Goal: Information Seeking & Learning: Find specific fact

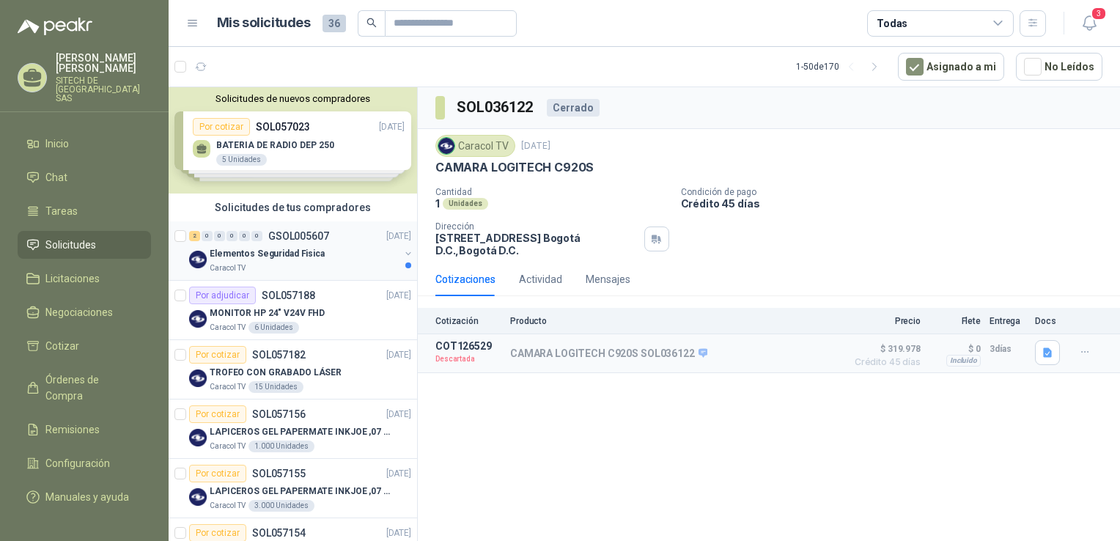
click at [294, 259] on p "Elementos Seguridad Fisica" at bounding box center [267, 254] width 115 height 14
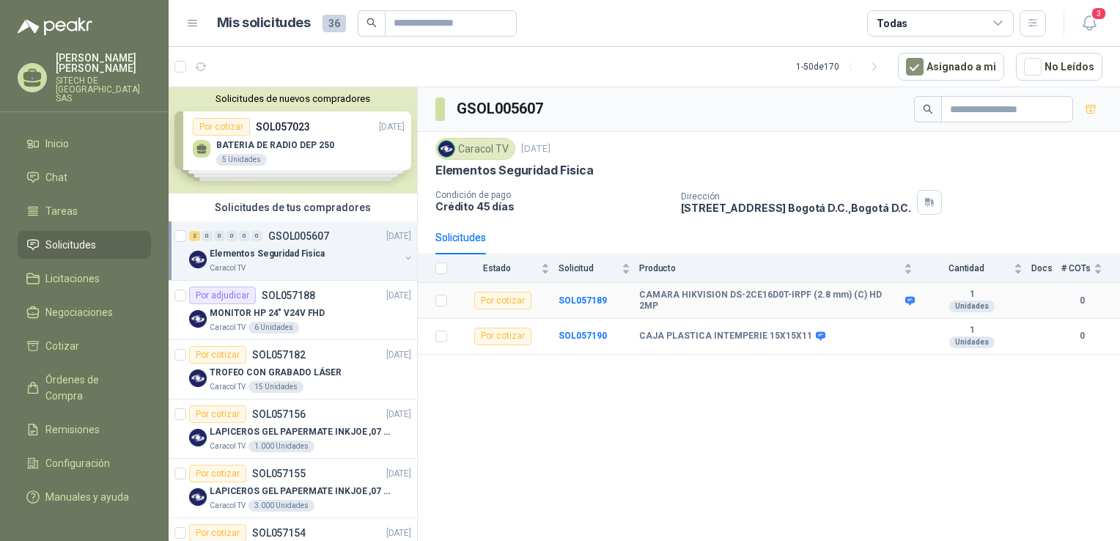
click at [754, 300] on b "CAMARA HIKVISION DS-2CE16D0T-IRPF (2.8 mm) (C) HD 2MP" at bounding box center [770, 301] width 262 height 23
copy div "CAMARA HIKVISION DS-2CE16D0T-IRPF (2.8 mm) (C) HD 2MP"
click at [666, 339] on b "CAJA PLASTICA INTEMPERIE 15X15X11" at bounding box center [725, 337] width 173 height 12
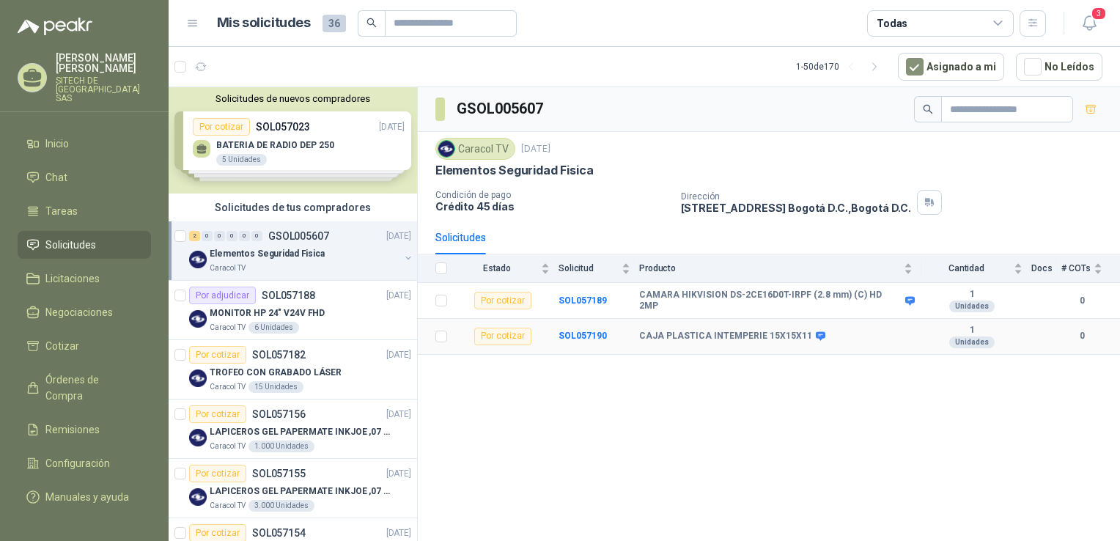
click at [671, 335] on b "CAJA PLASTICA INTEMPERIE 15X15X11" at bounding box center [725, 337] width 173 height 12
copy div "CAJA PLASTICA INTEMPERIE 15X15X11"
drag, startPoint x: 316, startPoint y: 295, endPoint x: 441, endPoint y: 121, distance: 214.2
